Goal: Task Accomplishment & Management: Manage account settings

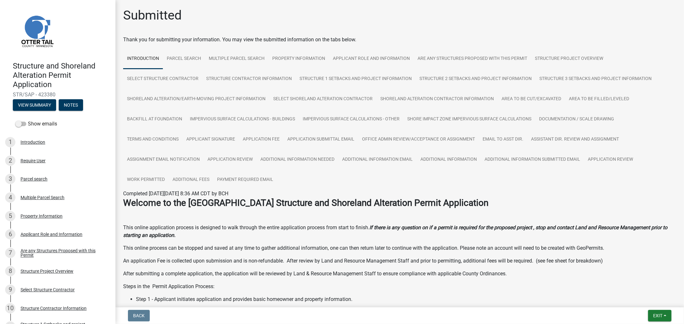
scroll to position [207, 0]
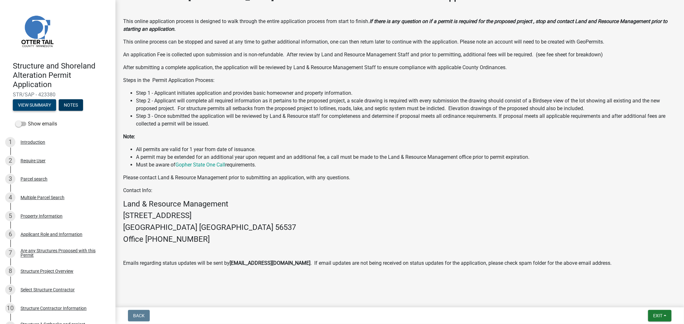
click at [49, 104] on button "View Summary" at bounding box center [34, 105] width 43 height 12
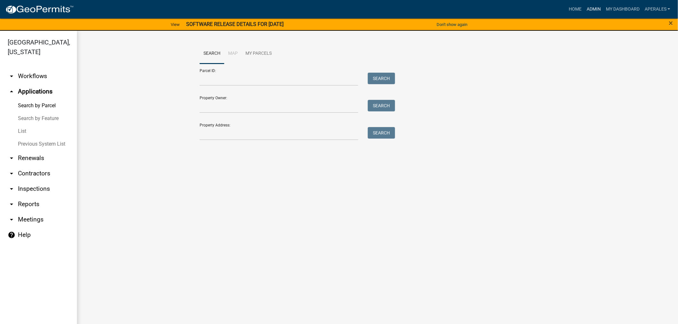
click at [595, 5] on link "Admin" at bounding box center [593, 9] width 19 height 12
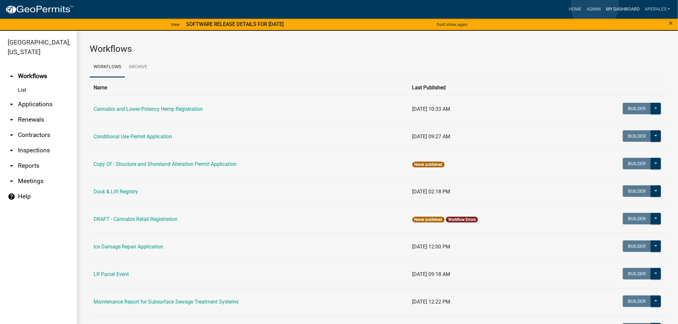
click at [610, 7] on link "My Dashboard" at bounding box center [623, 9] width 39 height 12
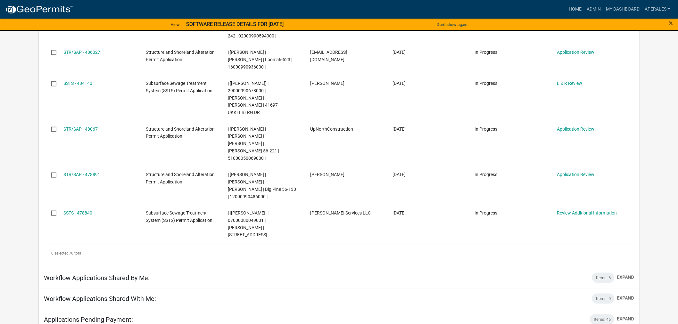
scroll to position [159, 0]
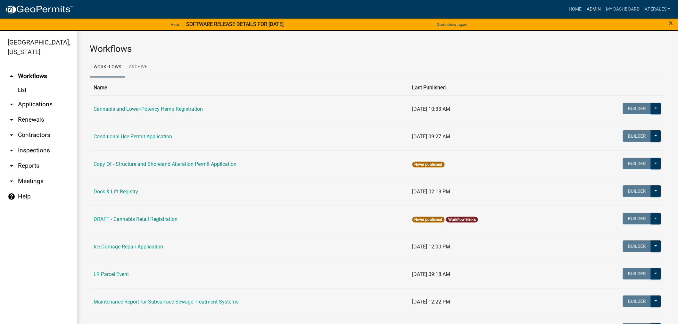
click at [594, 8] on link "Admin" at bounding box center [593, 9] width 19 height 12
click at [31, 101] on link "arrow_drop_down Applications" at bounding box center [38, 104] width 77 height 15
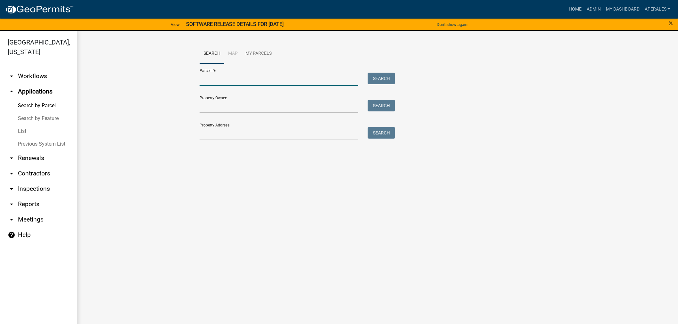
click at [209, 84] on input "Parcel ID:" at bounding box center [279, 79] width 159 height 13
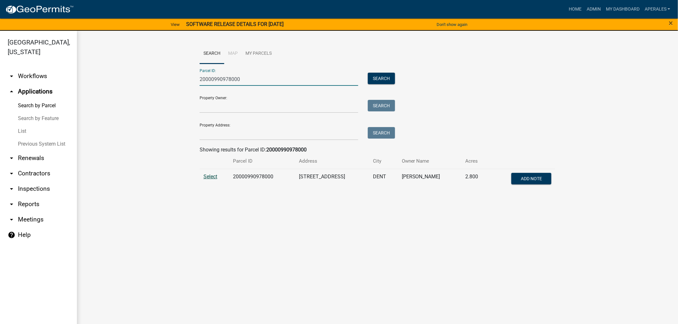
type input "20000990978000"
click at [212, 178] on span "Select" at bounding box center [211, 177] width 14 height 6
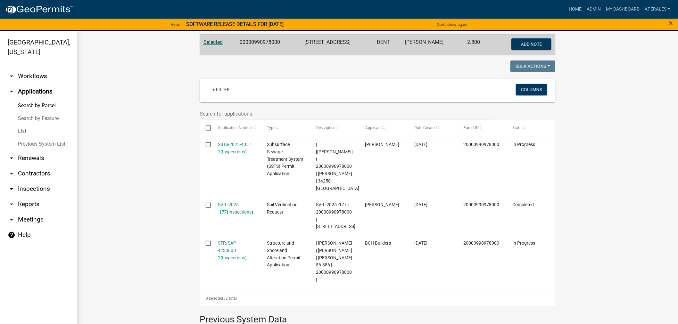
scroll to position [142, 0]
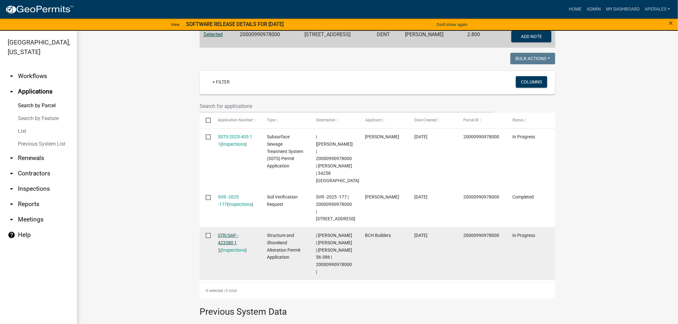
click at [229, 233] on link "STR/SAP - 423380 1 1" at bounding box center [228, 243] width 21 height 20
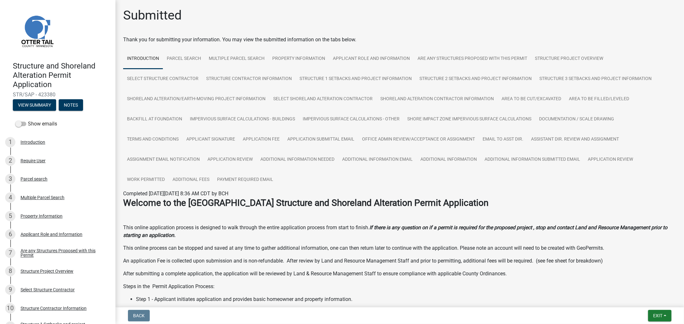
click at [664, 310] on nav "Back Exit Save Save & Exit" at bounding box center [399, 316] width 568 height 17
click at [662, 312] on button "Exit" at bounding box center [659, 316] width 23 height 12
click at [641, 300] on button "Save & Exit" at bounding box center [645, 299] width 51 height 15
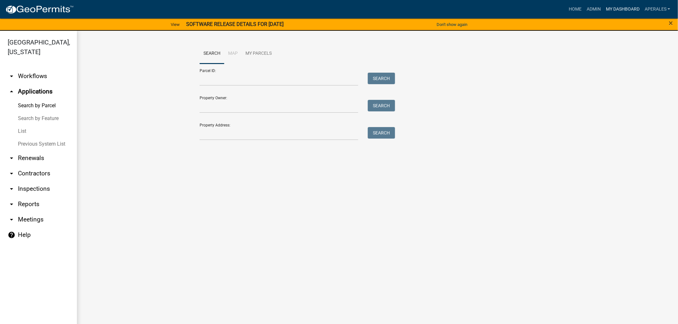
click at [621, 7] on link "My Dashboard" at bounding box center [623, 9] width 39 height 12
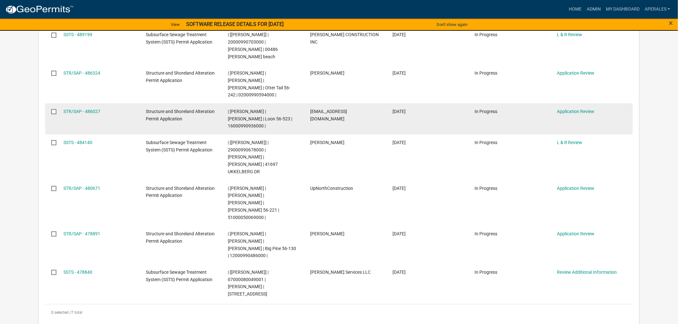
scroll to position [178, 0]
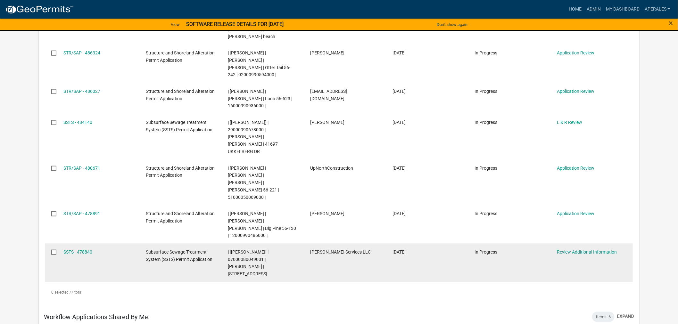
click at [78, 249] on div "SSTS - 478840" at bounding box center [98, 252] width 70 height 7
click at [85, 250] on link "SSTS - 478840" at bounding box center [77, 252] width 29 height 5
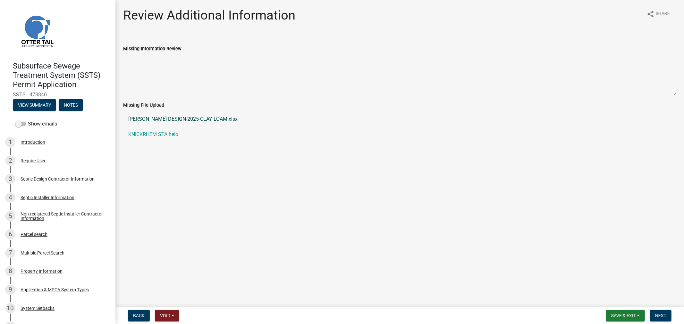
click at [177, 116] on link "KNICKREHM DESIGN-2025-CLAY LOAM.xlsx" at bounding box center [399, 119] width 553 height 15
